Goal: Information Seeking & Learning: Learn about a topic

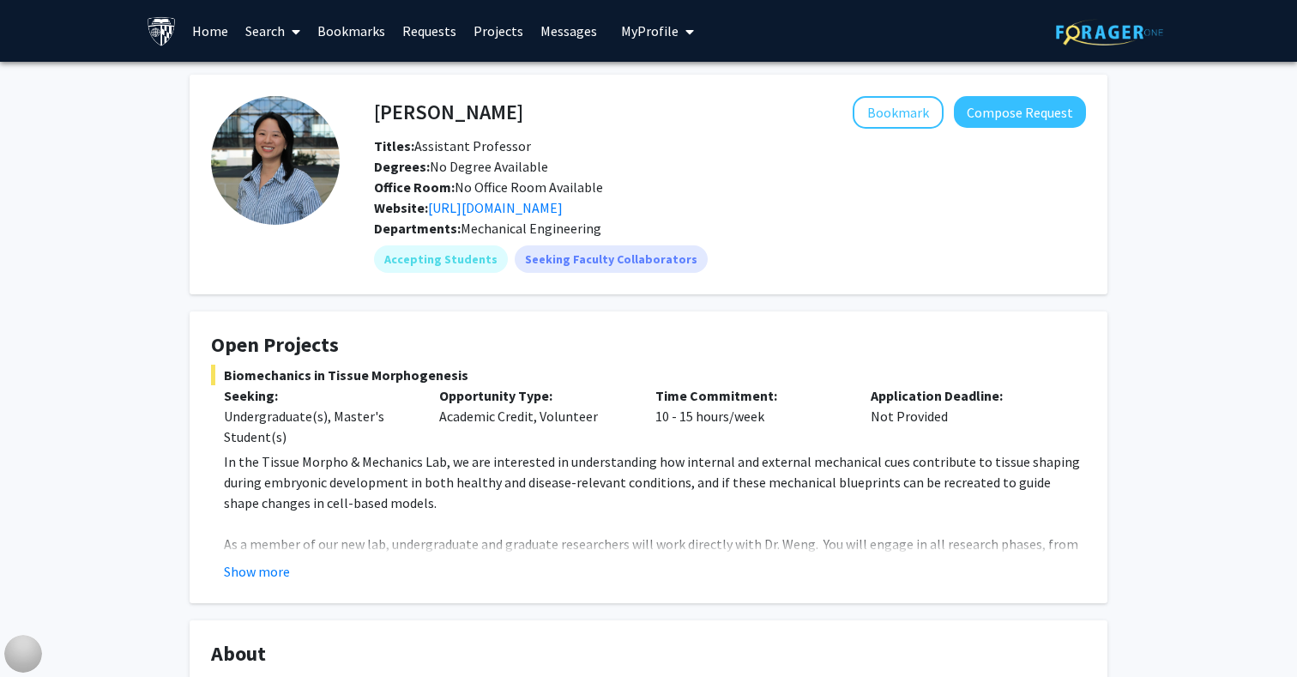
click at [104, 483] on div "[PERSON_NAME] Bookmark Compose Request Titles: Assistant Professor Degrees: No …" at bounding box center [648, 548] width 1297 height 972
click at [168, 484] on div "Shinuo Weng Bookmark Compose Request Titles: Assistant Professor Degrees: No De…" at bounding box center [648, 548] width 1297 height 972
click at [234, 552] on p "As a member of our new lab, undergraduate and graduate researchers will work di…" at bounding box center [655, 575] width 862 height 82
click at [238, 566] on button "Show more" at bounding box center [257, 571] width 66 height 21
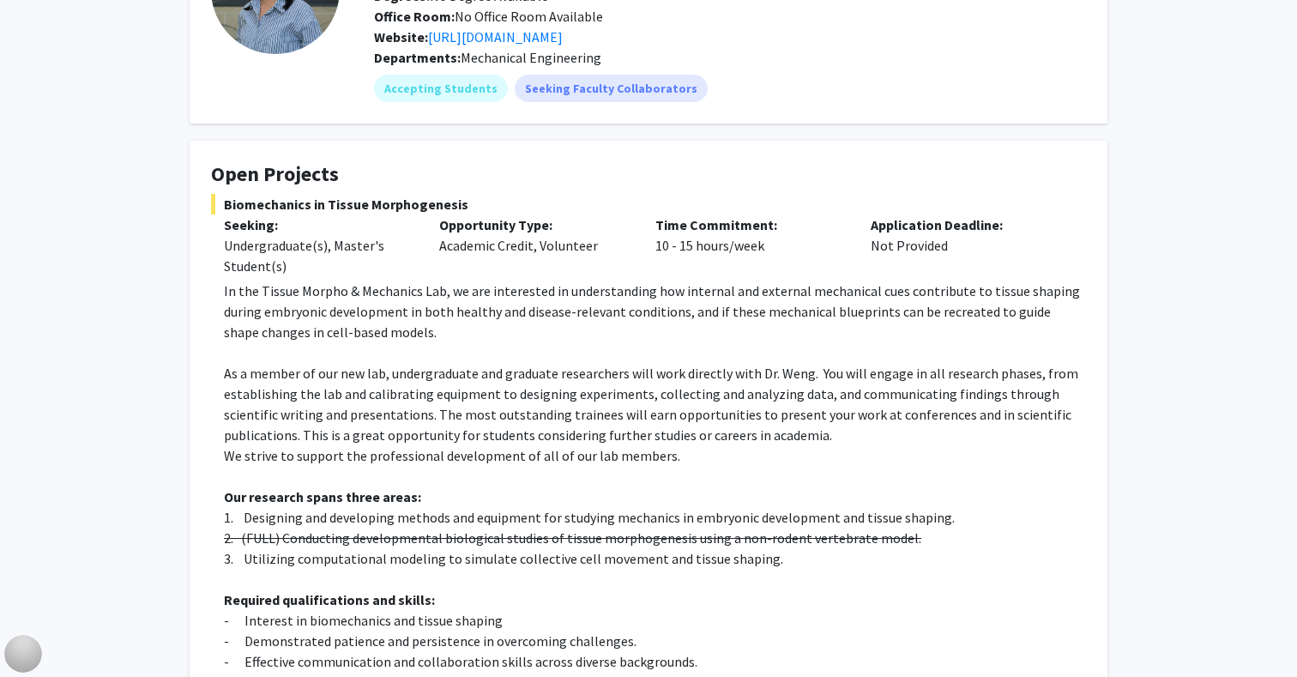
scroll to position [231, 0]
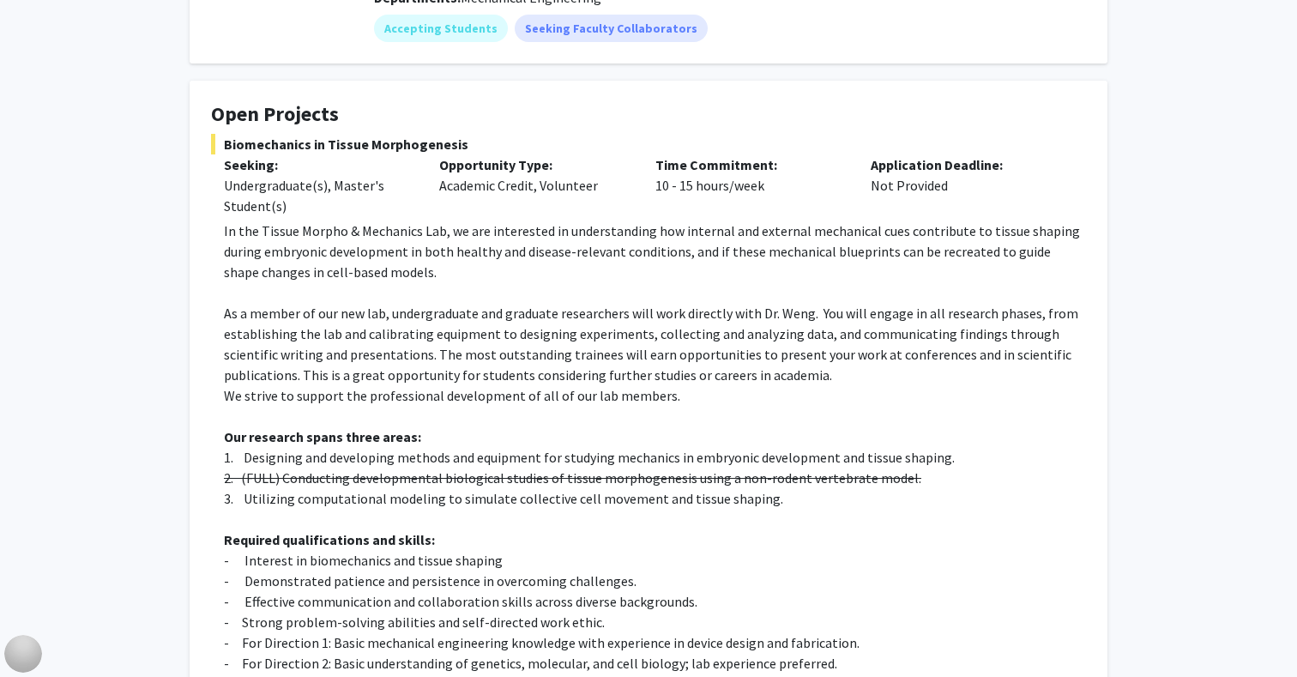
click at [503, 317] on p "As a member of our new lab, undergraduate and graduate researchers will work di…" at bounding box center [655, 344] width 862 height 82
click at [521, 363] on p "As a member of our new lab, undergraduate and graduate researchers will work di…" at bounding box center [655, 344] width 862 height 82
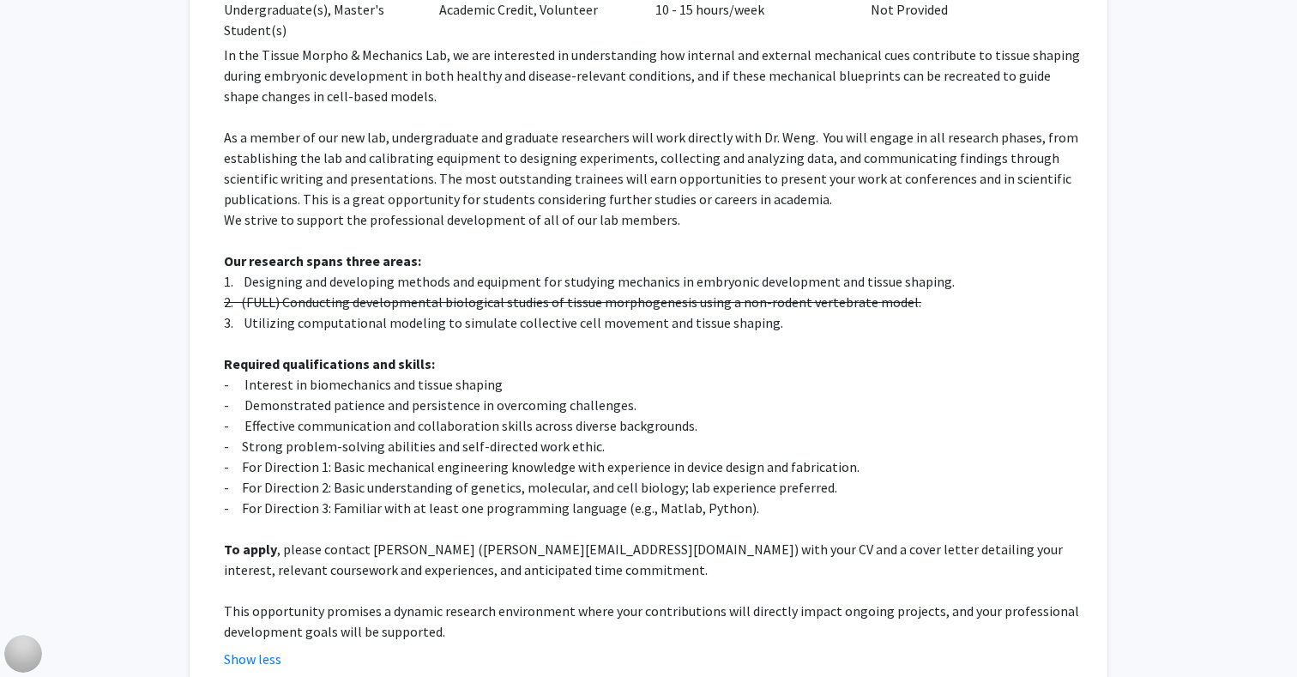
scroll to position [462, 0]
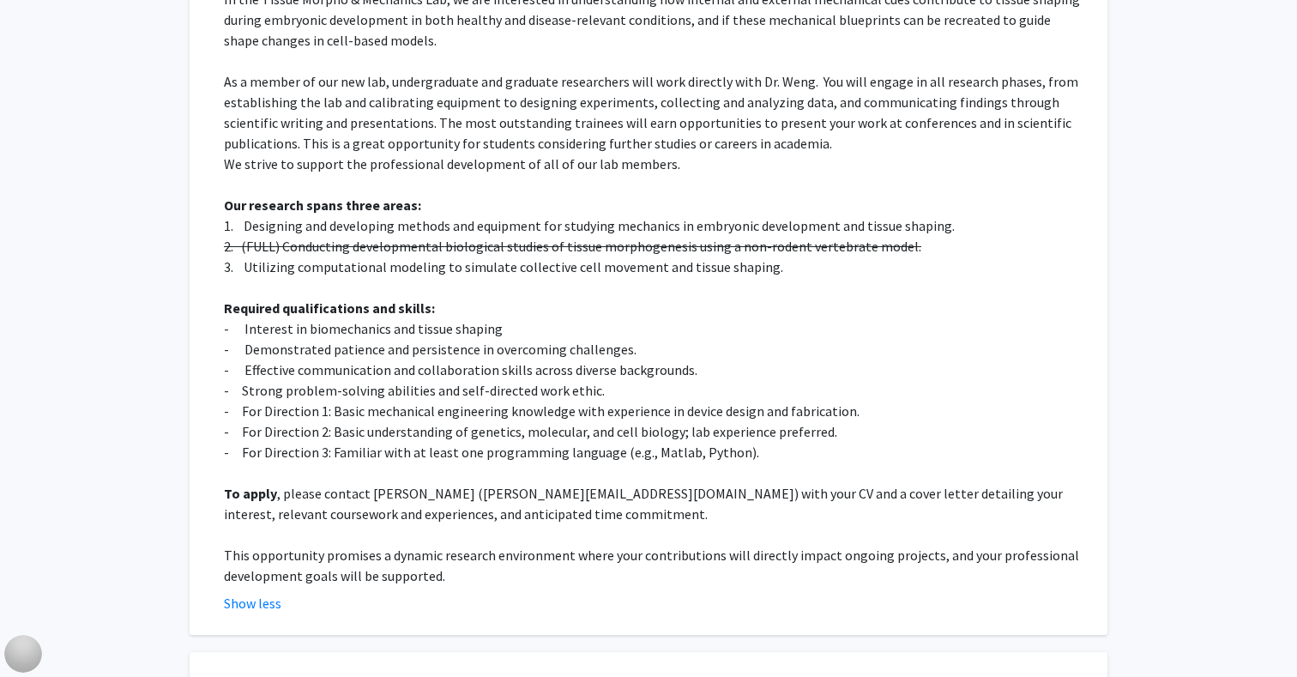
click at [607, 317] on p "Required qualifications and skills:" at bounding box center [655, 308] width 862 height 21
click at [598, 332] on p "- Interest in biomechanics and tissue shaping" at bounding box center [655, 328] width 862 height 21
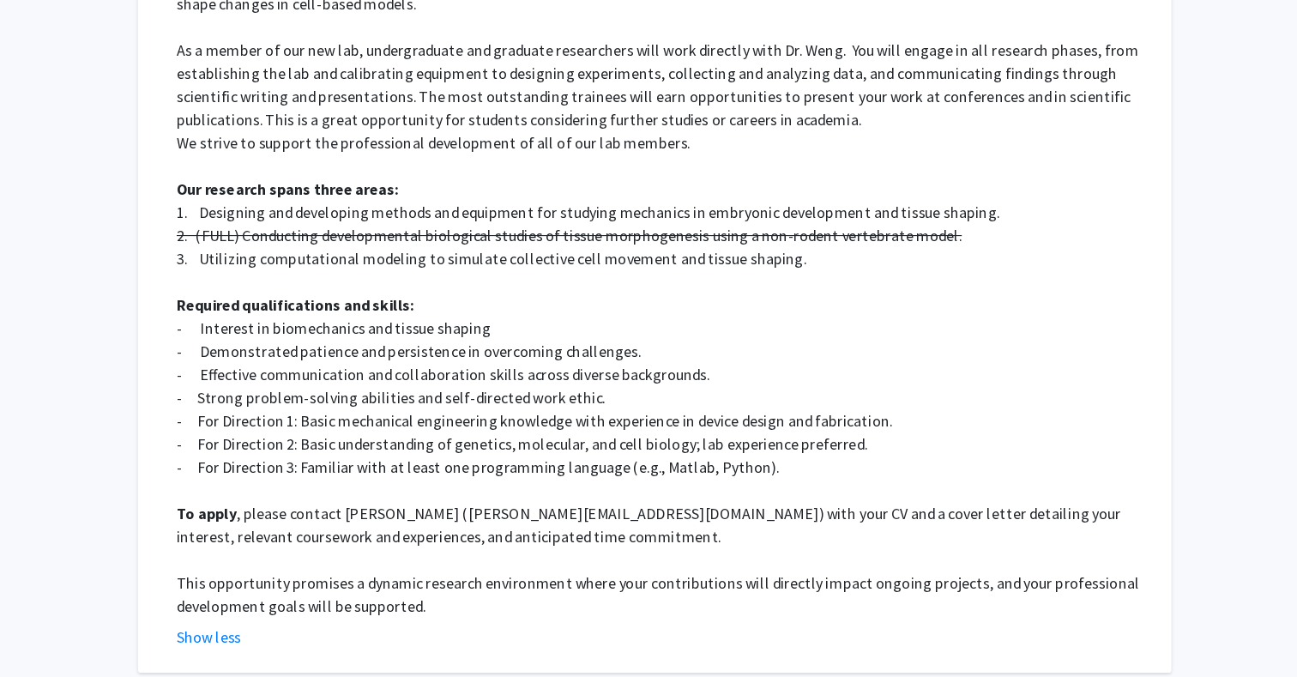
click at [589, 318] on p "- Interest in biomechanics and tissue shaping" at bounding box center [655, 328] width 862 height 21
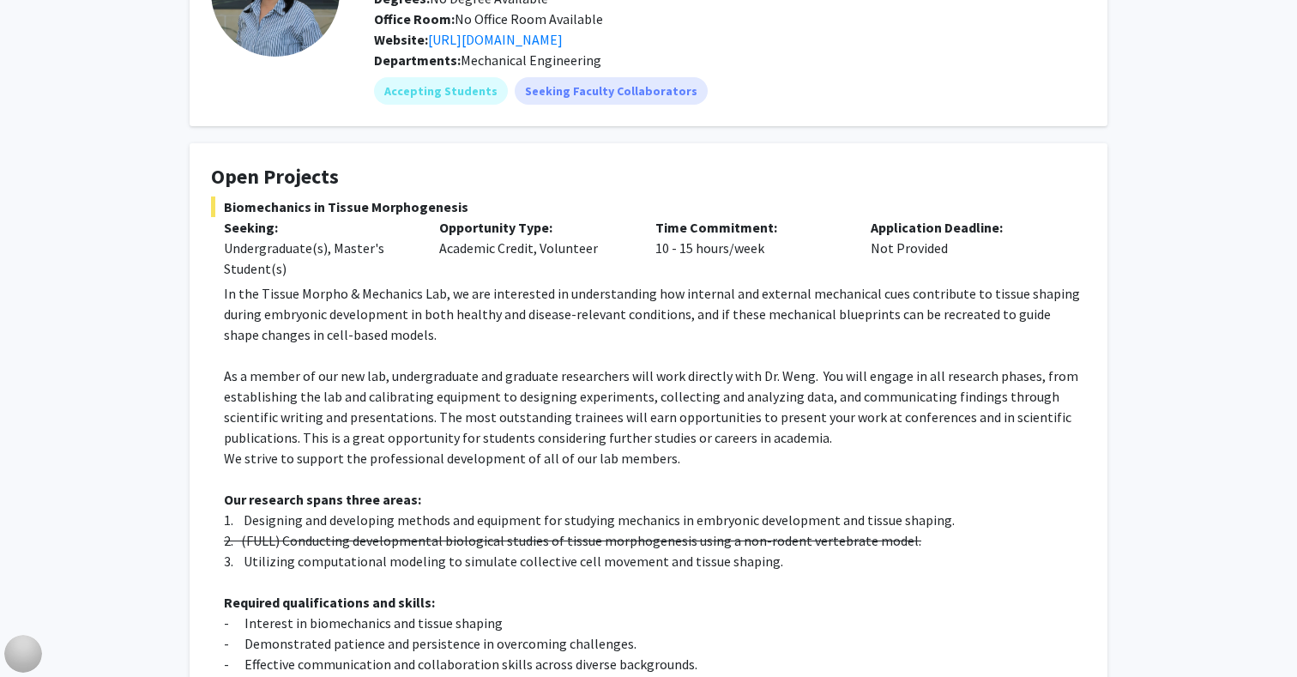
scroll to position [154, 0]
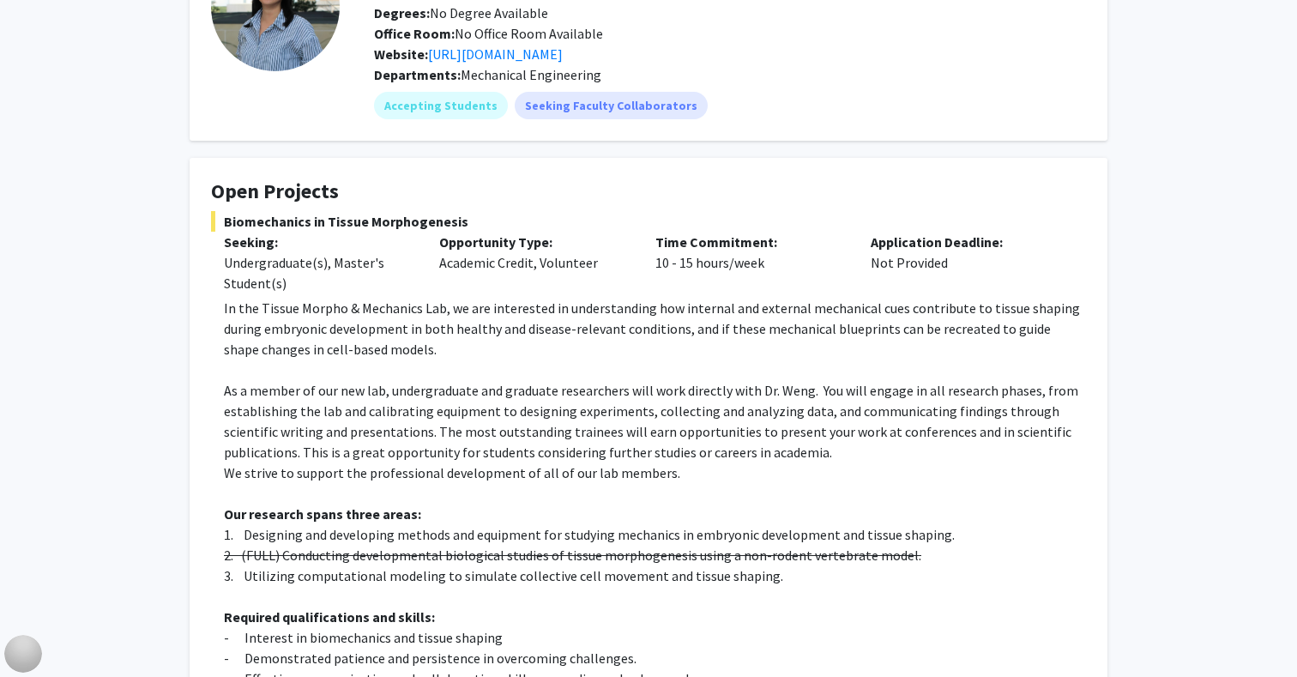
click at [591, 320] on p "In the Tissue Morpho & Mechanics Lab, we are interested in understanding how in…" at bounding box center [655, 329] width 862 height 62
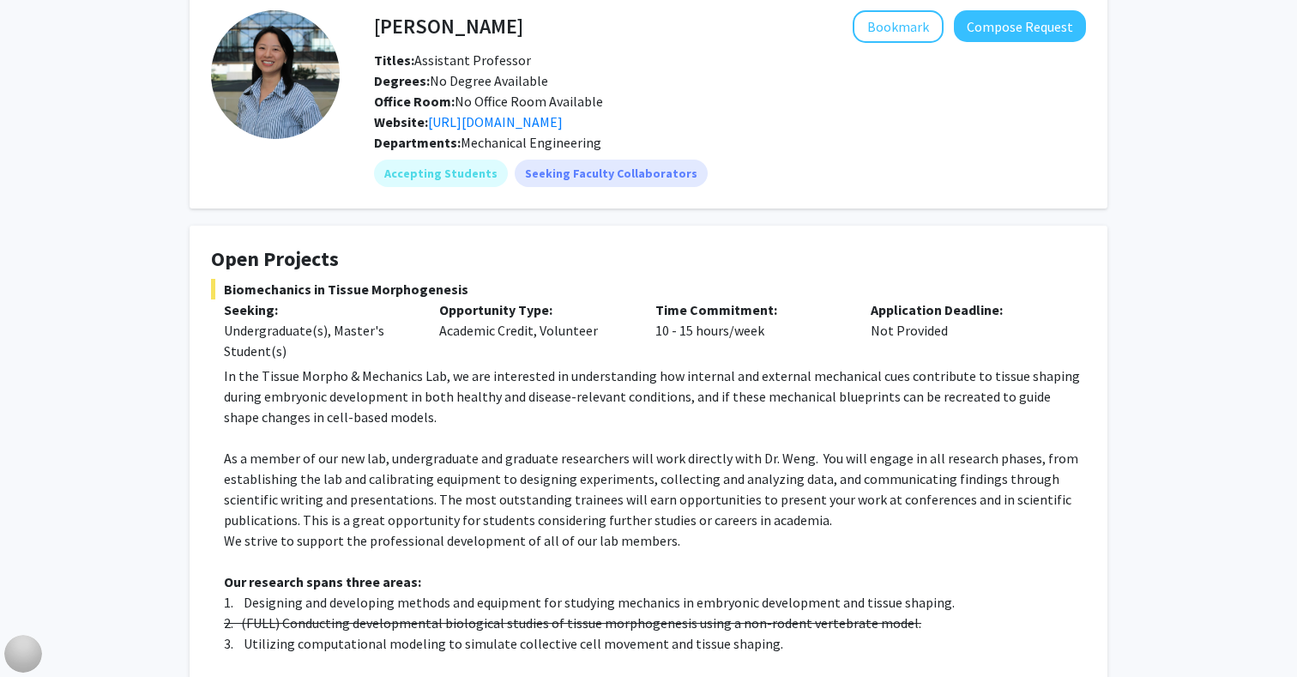
scroll to position [85, 0]
click at [510, 432] on p at bounding box center [655, 438] width 862 height 21
click at [539, 402] on p "In the Tissue Morpho & Mechanics Lab, we are interested in understanding how in…" at bounding box center [655, 397] width 862 height 62
click at [521, 127] on link "https://sweng.wse.jhu.edu/" at bounding box center [495, 122] width 135 height 17
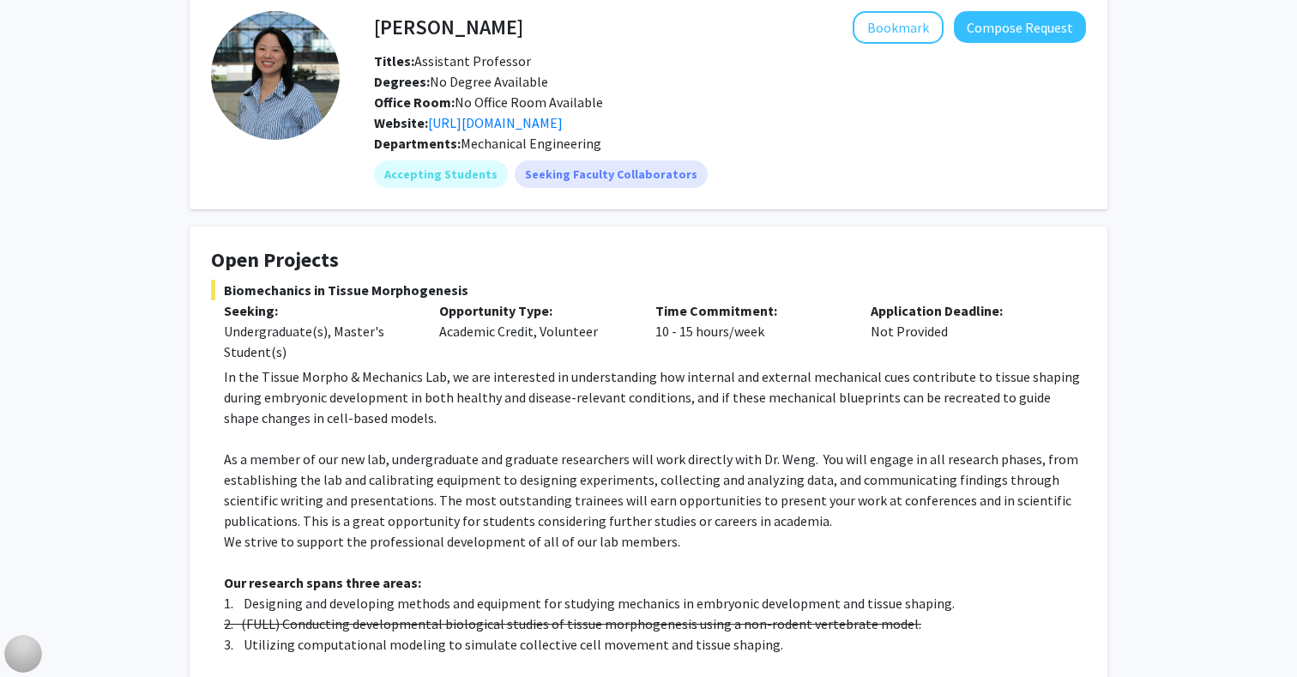
click at [540, 510] on p "As a member of our new lab, undergraduate and graduate researchers will work di…" at bounding box center [655, 490] width 862 height 82
click at [665, 534] on p "We strive to support the professional development of all of our lab members." at bounding box center [655, 541] width 862 height 21
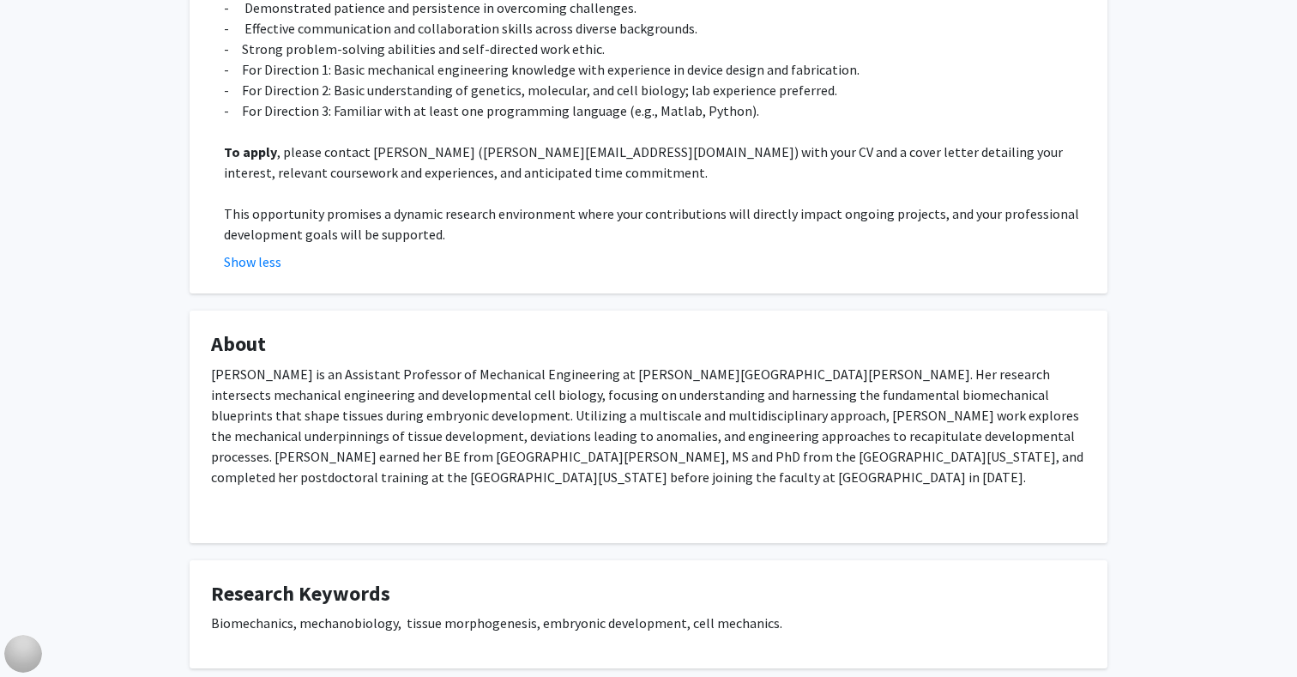
scroll to position [822, 0]
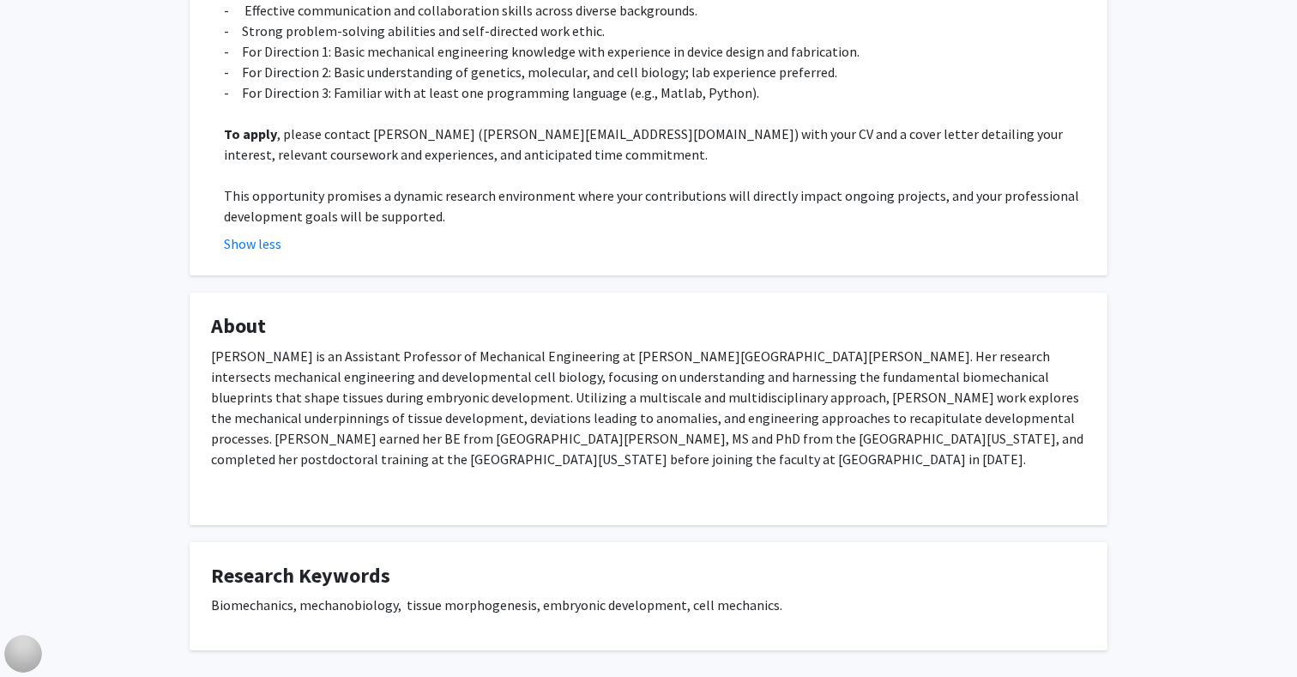
click at [599, 450] on p "Shinuo Weng is an Assistant Professor of Mechanical Engineering at Johns Hopkin…" at bounding box center [648, 408] width 875 height 124
click at [601, 464] on p "Shinuo Weng is an Assistant Professor of Mechanical Engineering at Johns Hopkin…" at bounding box center [648, 408] width 875 height 124
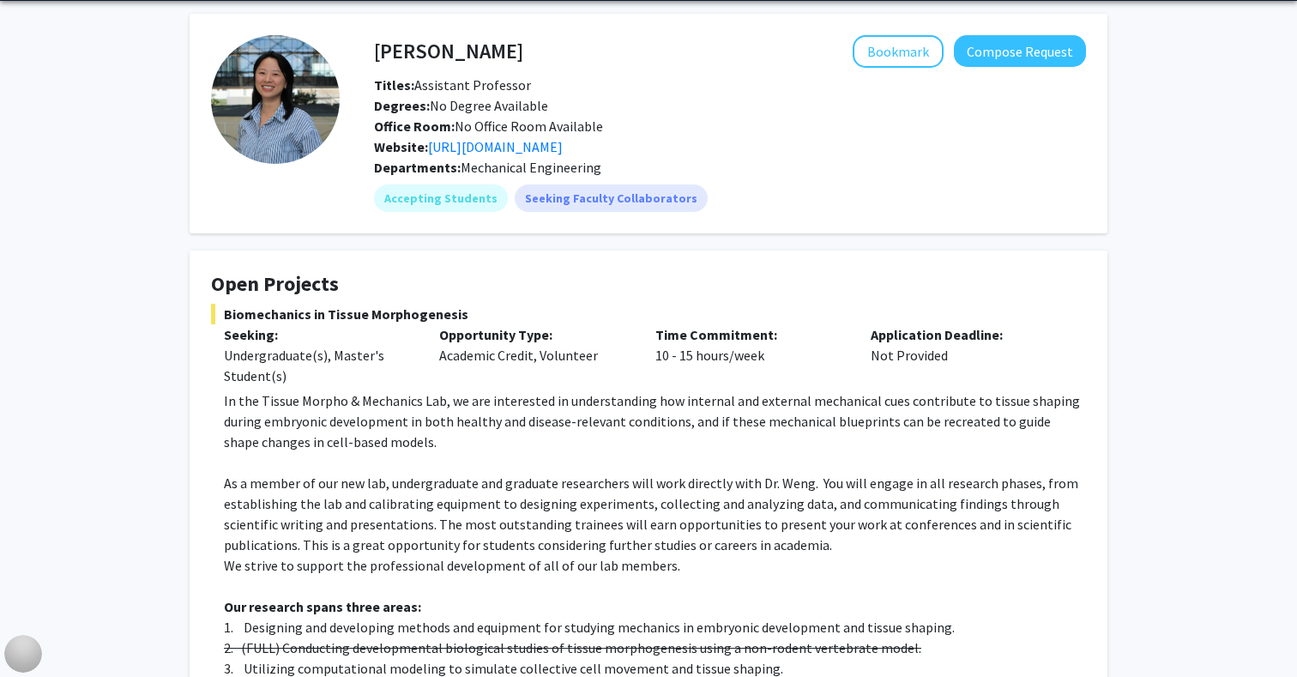
scroll to position [45, 0]
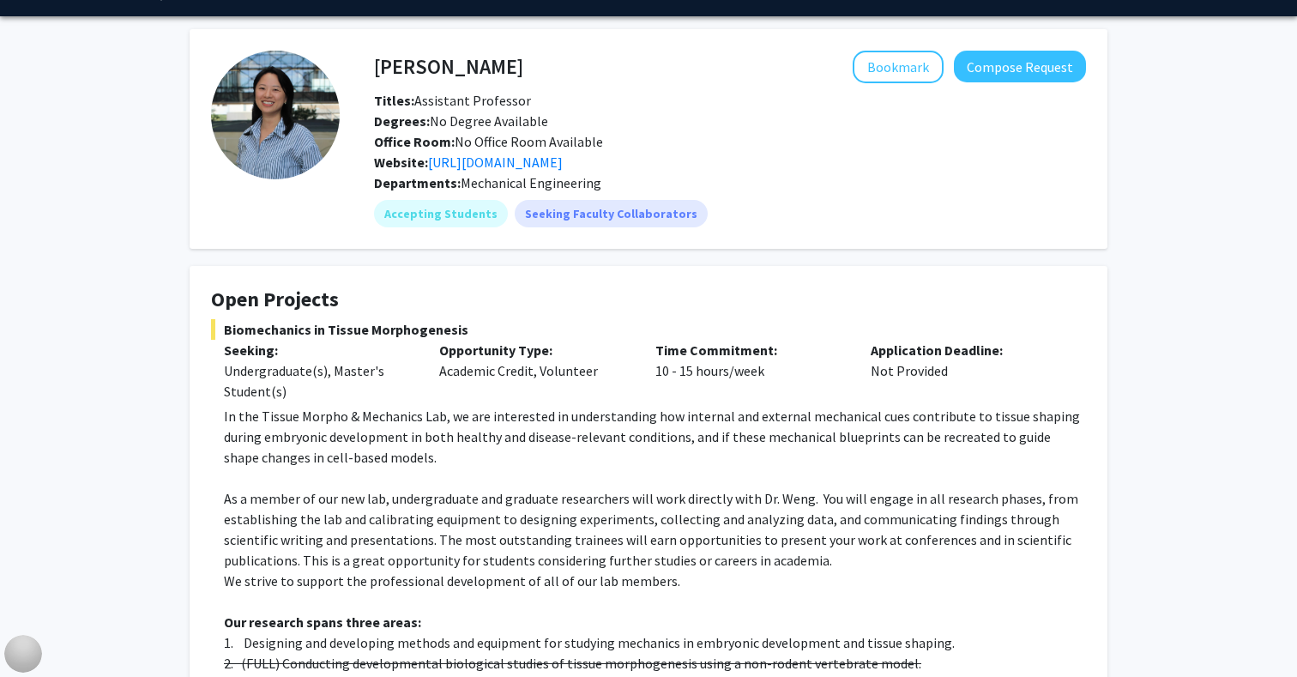
click at [369, 327] on span "Biomechanics in Tissue Morphogenesis" at bounding box center [648, 329] width 875 height 21
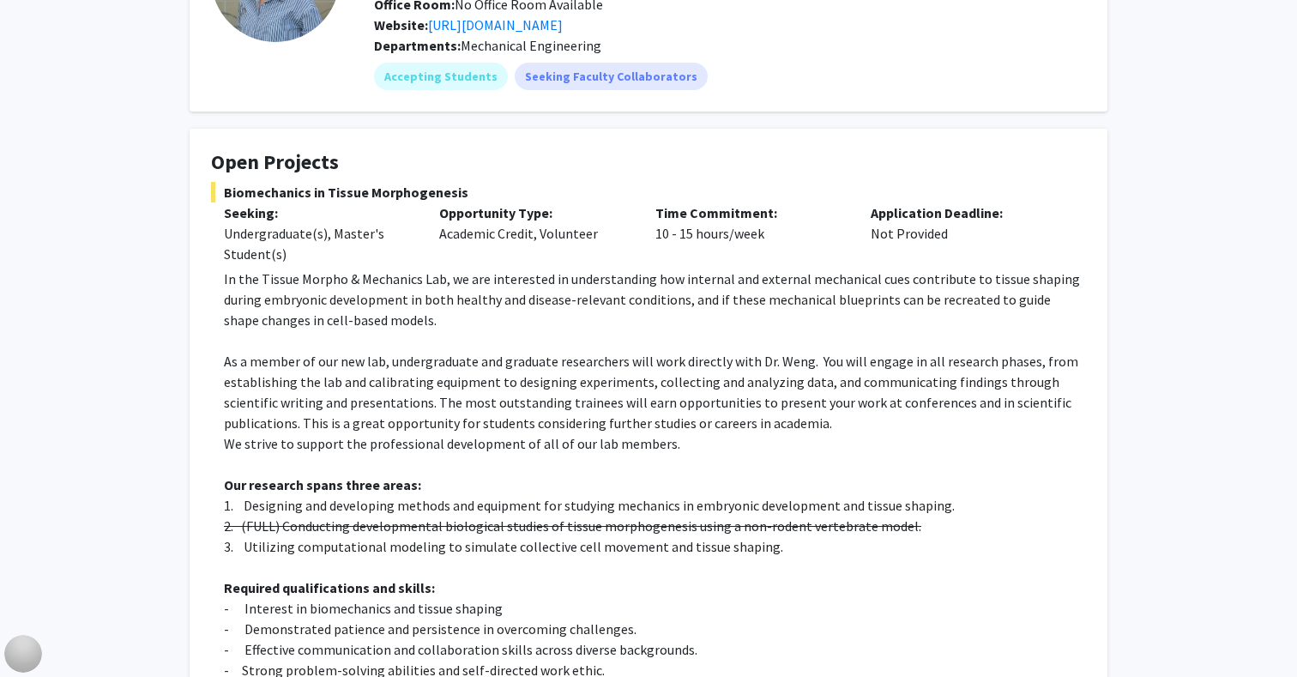
scroll to position [0, 0]
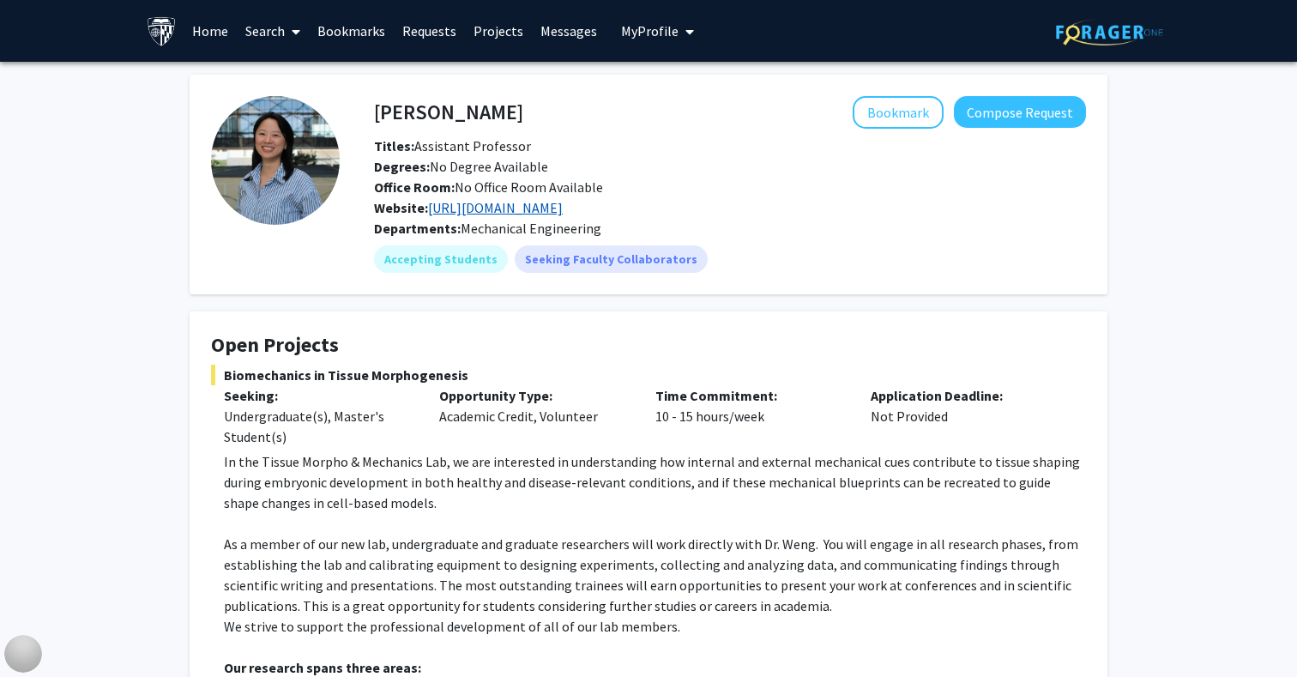
click at [524, 201] on link "https://sweng.wse.jhu.edu/" at bounding box center [495, 207] width 135 height 17
click at [563, 511] on p "In the Tissue Morpho & Mechanics Lab, we are interested in understanding how in…" at bounding box center [655, 482] width 862 height 62
